Goal: Check status: Check status

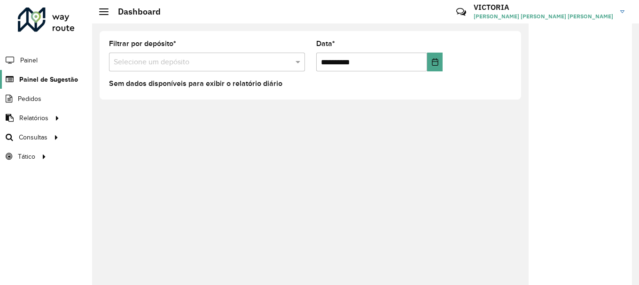
click at [44, 79] on span "Painel de Sugestão" at bounding box center [48, 80] width 59 height 10
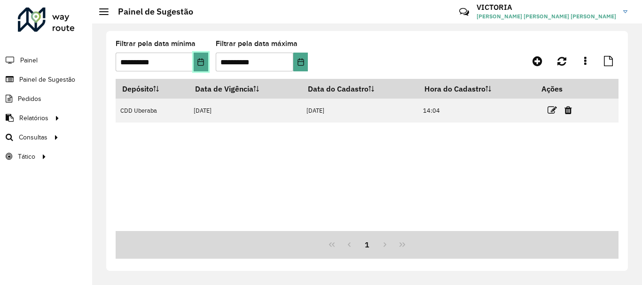
click at [200, 64] on icon "Choose Date" at bounding box center [201, 62] width 8 height 8
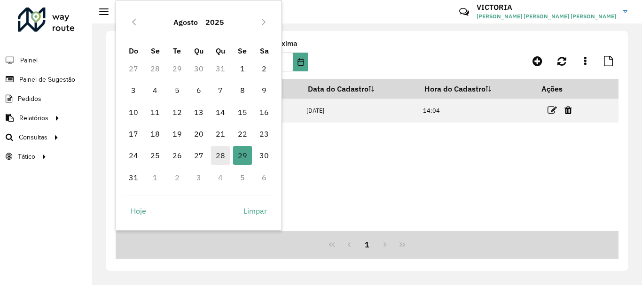
click at [220, 154] on span "28" at bounding box center [220, 155] width 19 height 19
type input "**********"
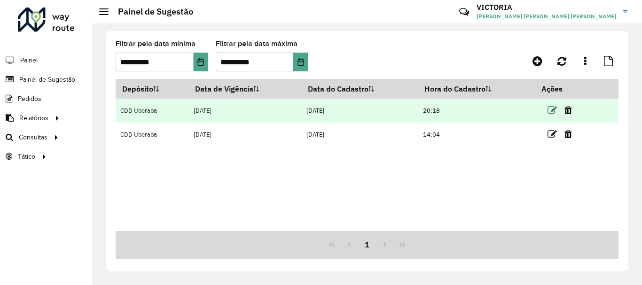
click at [550, 110] on icon at bounding box center [552, 110] width 9 height 9
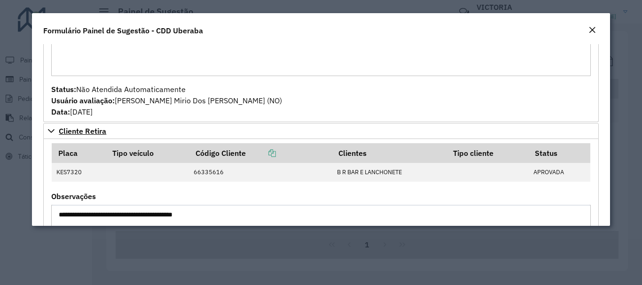
scroll to position [1410, 0]
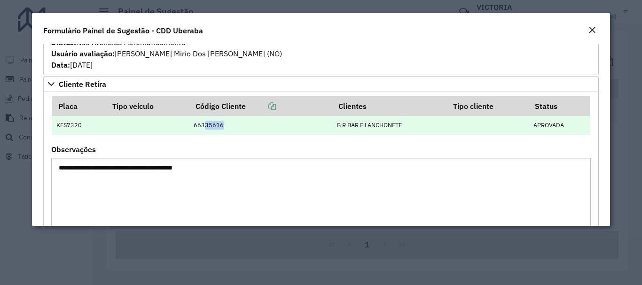
drag, startPoint x: 233, startPoint y: 125, endPoint x: 204, endPoint y: 125, distance: 28.2
click at [204, 125] on td "66335616" at bounding box center [260, 125] width 143 height 19
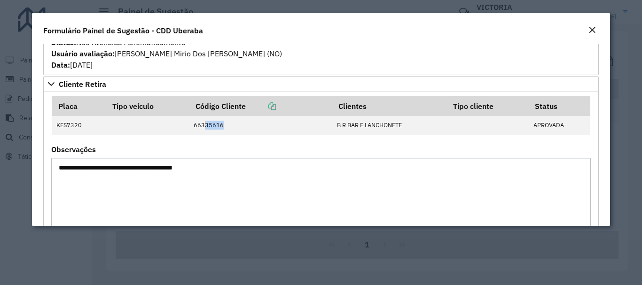
copy td "35616"
